Goal: Check status: Check status

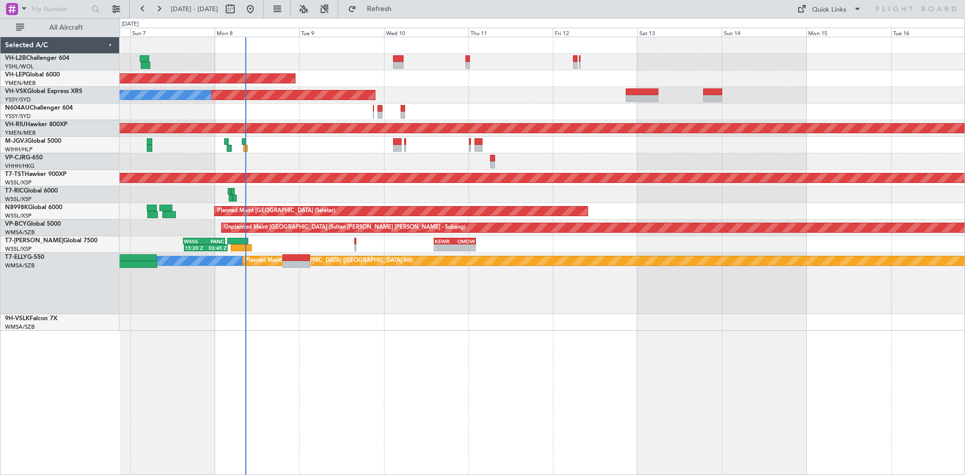
click at [473, 371] on div "Unplanned Maint [GEOGRAPHIC_DATA] ([GEOGRAPHIC_DATA]) Unplanned Maint Wichita (…" at bounding box center [542, 256] width 845 height 438
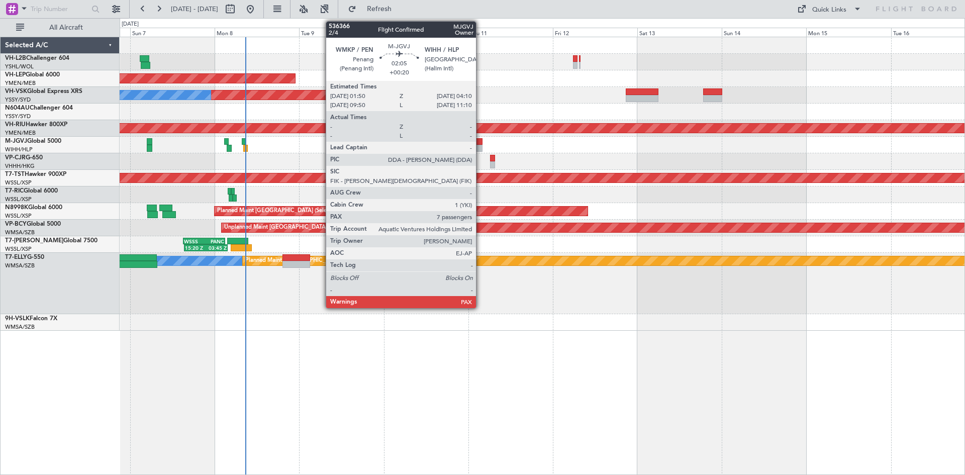
click at [480, 147] on div at bounding box center [478, 148] width 9 height 7
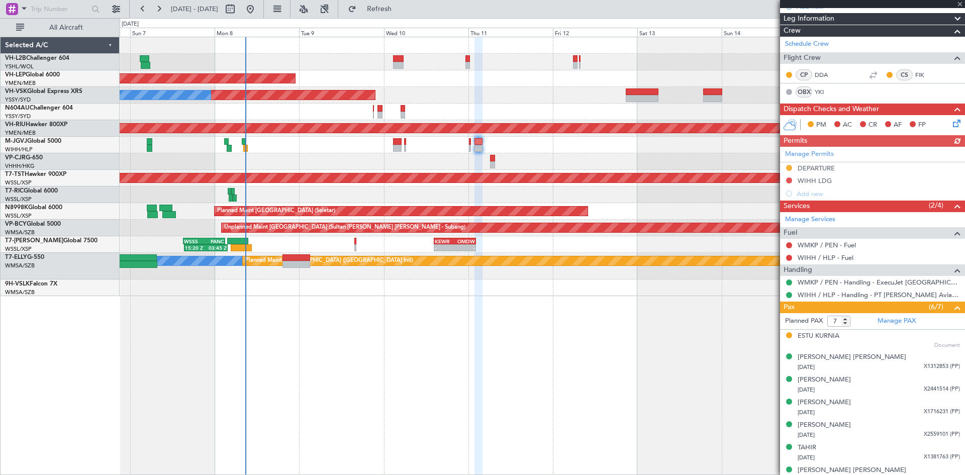
scroll to position [146, 0]
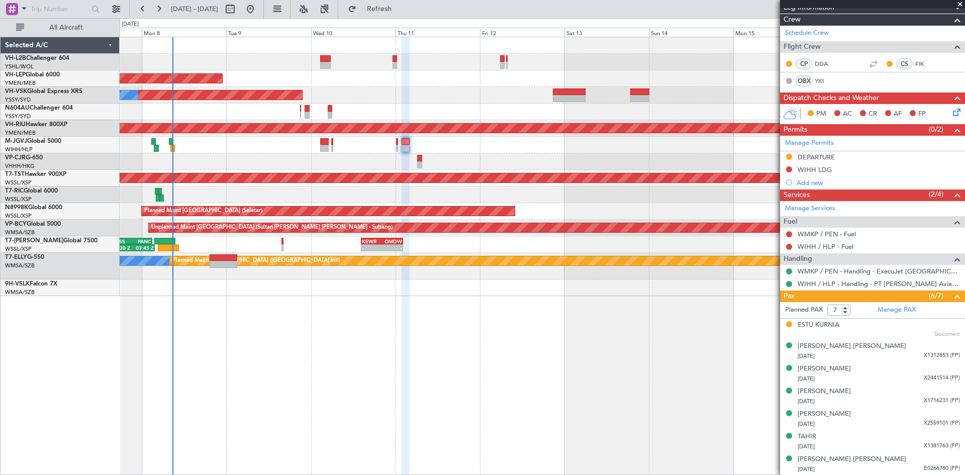
click at [668, 383] on div "Unplanned Maint Wichita (Wichita Mid-continent) Unplanned Maint Sydney ([PERSON…" at bounding box center [542, 256] width 845 height 438
click at [345, 159] on div "Planned Maint [GEOGRAPHIC_DATA] ([GEOGRAPHIC_DATA] Intl)" at bounding box center [542, 161] width 845 height 17
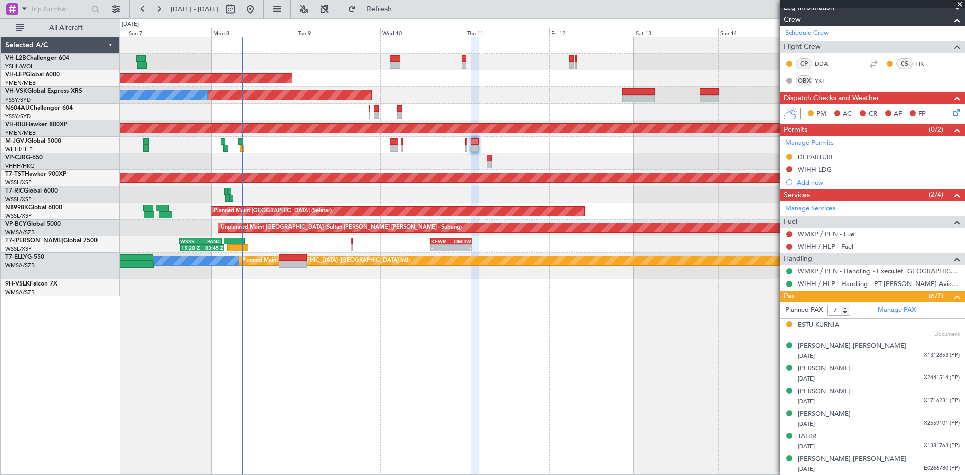
click at [273, 148] on div "Planned Maint [GEOGRAPHIC_DATA] (Seletar)" at bounding box center [542, 145] width 845 height 17
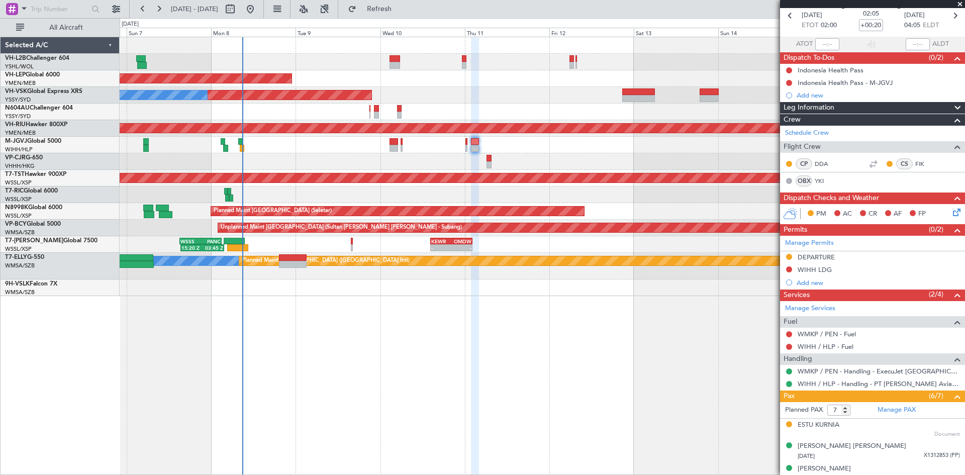
scroll to position [46, 0]
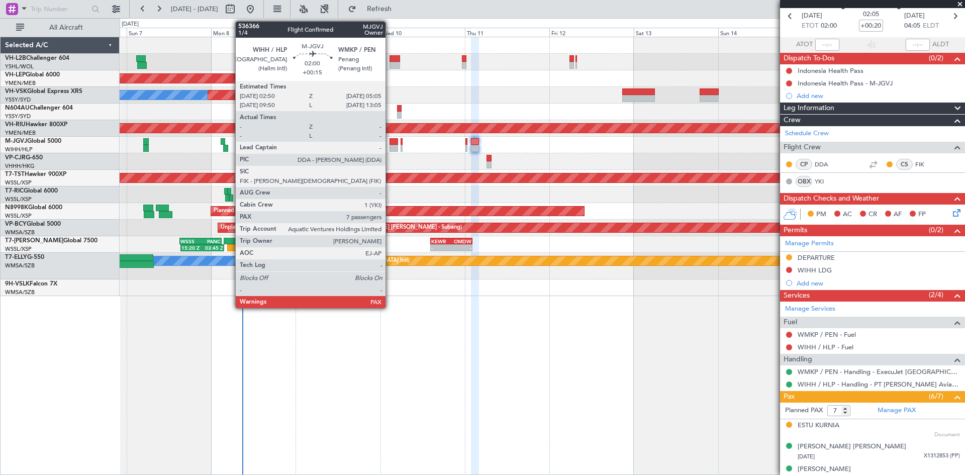
click at [394, 146] on div at bounding box center [393, 148] width 8 height 7
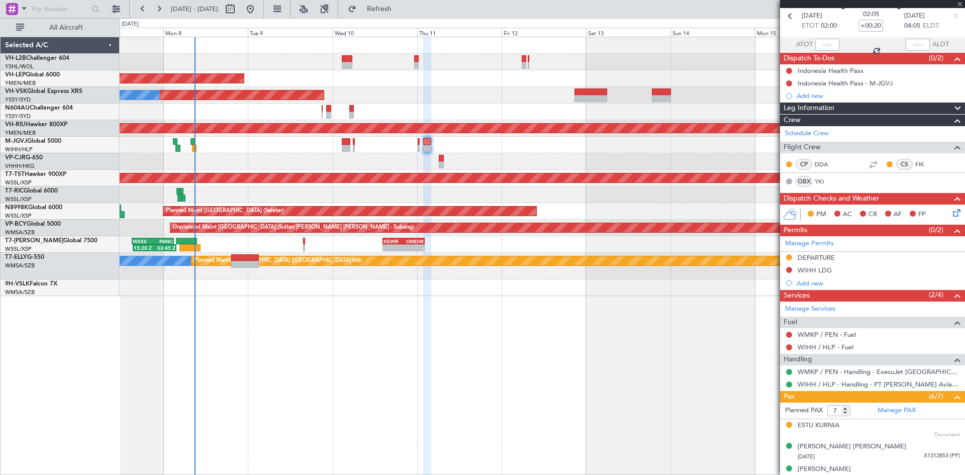
click at [621, 197] on div "Unplanned Maint [GEOGRAPHIC_DATA] ([GEOGRAPHIC_DATA]) Unplanned Maint Wichita (…" at bounding box center [542, 166] width 845 height 259
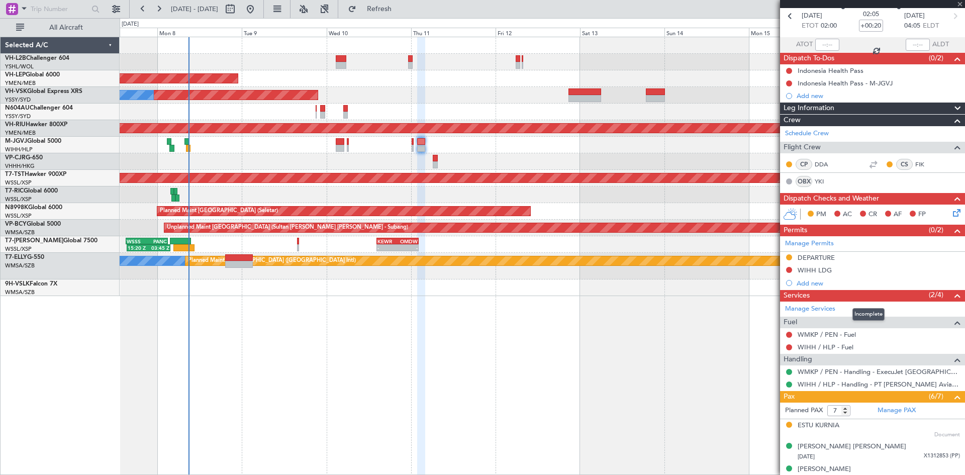
type input "+00:15"
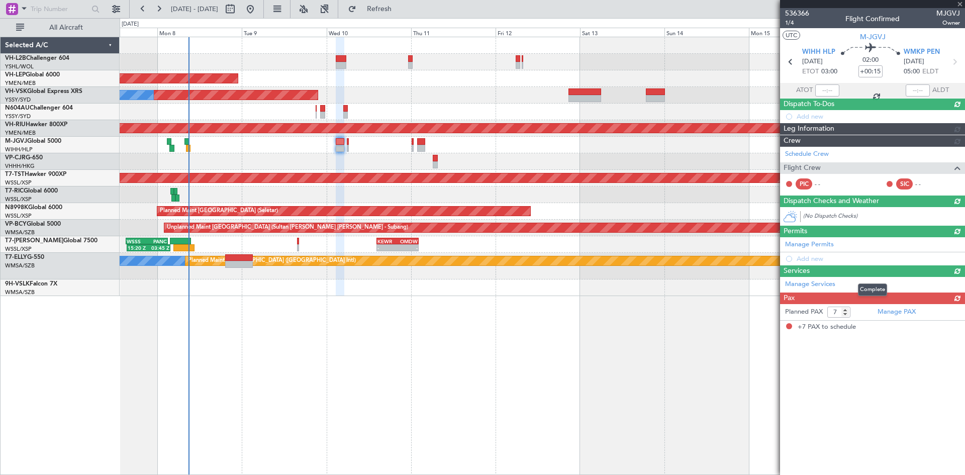
scroll to position [0, 0]
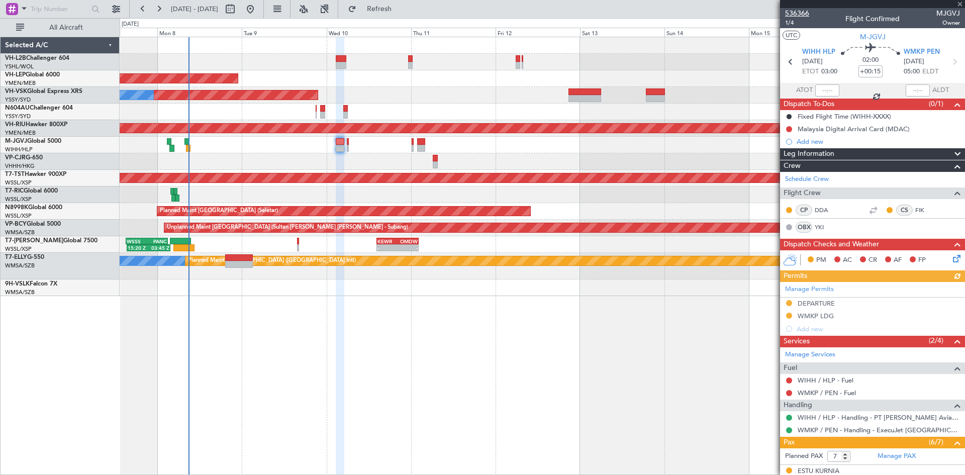
click at [803, 16] on span "536366" at bounding box center [797, 13] width 24 height 11
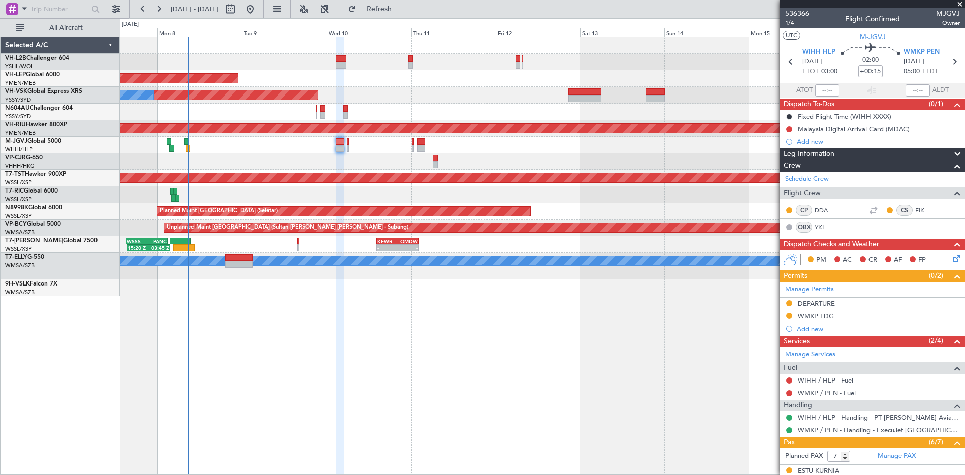
click at [792, 23] on mat-tooltip-component "Trip Number" at bounding box center [797, 32] width 50 height 27
click at [814, 24] on mat-tooltip-component "Trip Number" at bounding box center [797, 32] width 50 height 27
click at [790, 24] on span "1/4" at bounding box center [797, 23] width 24 height 9
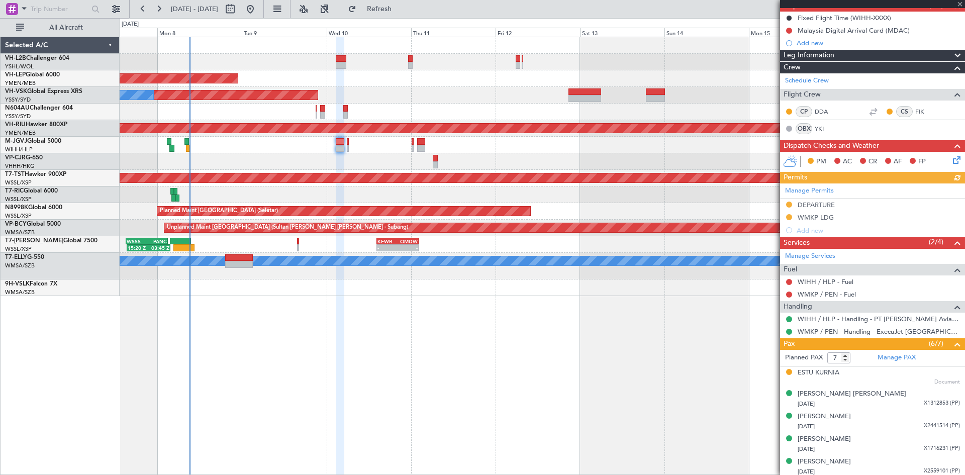
scroll to position [146, 0]
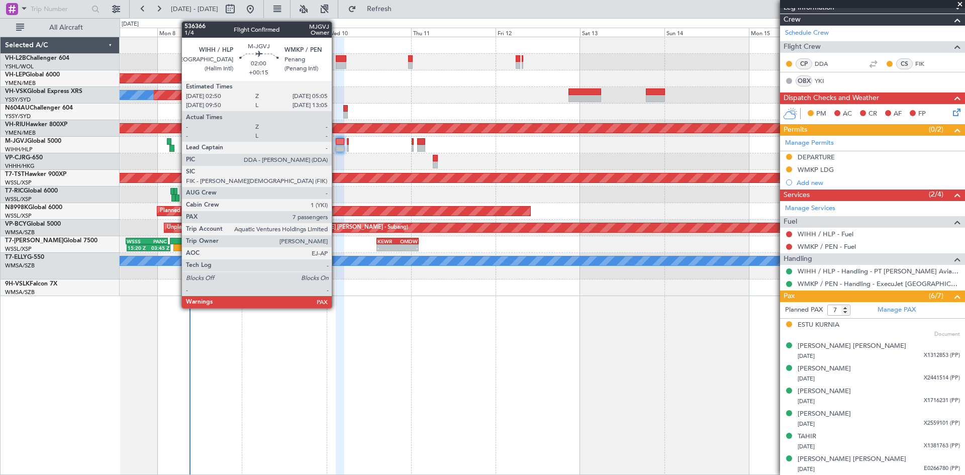
click at [336, 142] on div at bounding box center [340, 141] width 8 height 7
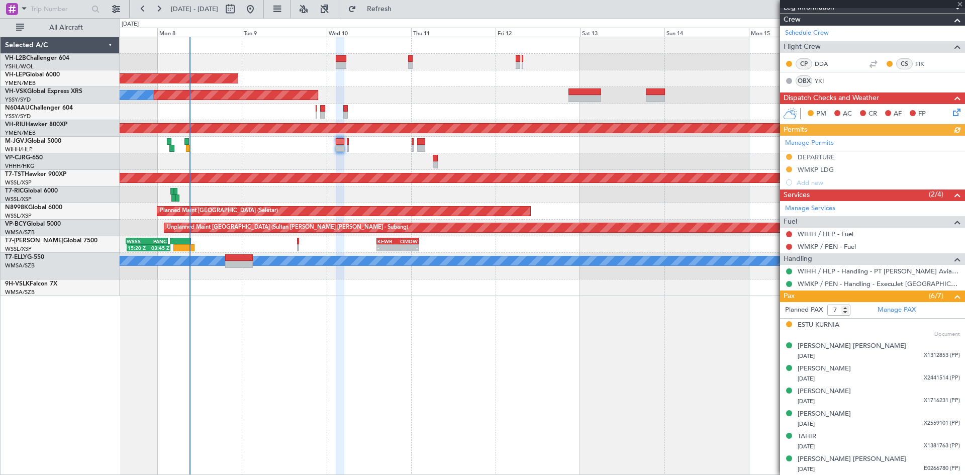
scroll to position [0, 0]
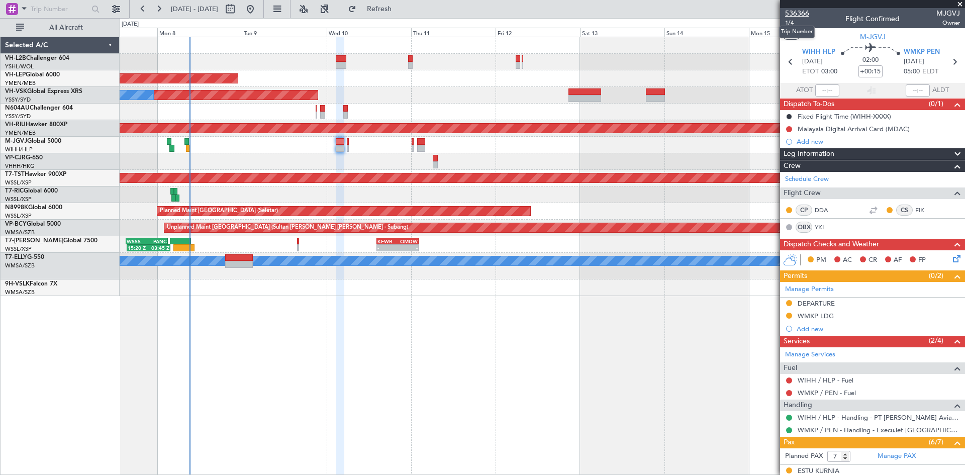
drag, startPoint x: 793, startPoint y: 23, endPoint x: 797, endPoint y: 13, distance: 10.8
click at [797, 13] on div "536366 1/4" at bounding box center [797, 17] width 24 height 19
click at [797, 13] on span "536366" at bounding box center [797, 13] width 24 height 11
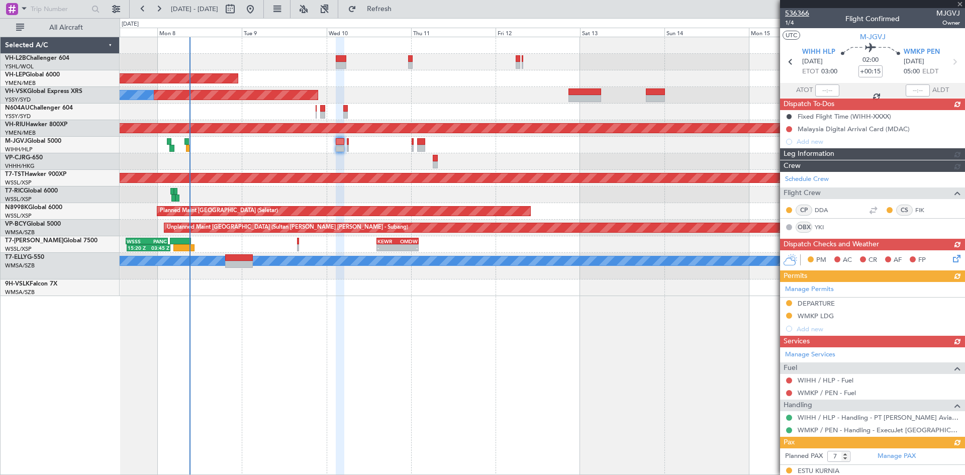
type input "8"
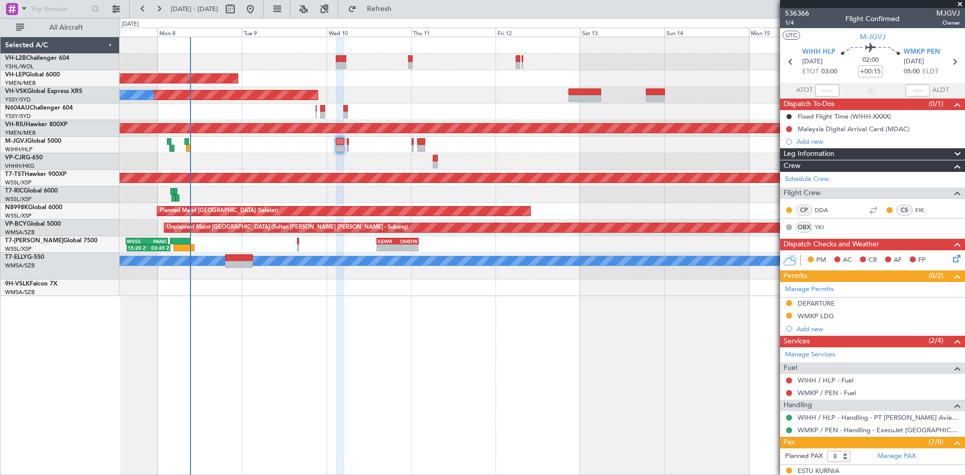
scroll to position [169, 0]
